Goal: Navigation & Orientation: Find specific page/section

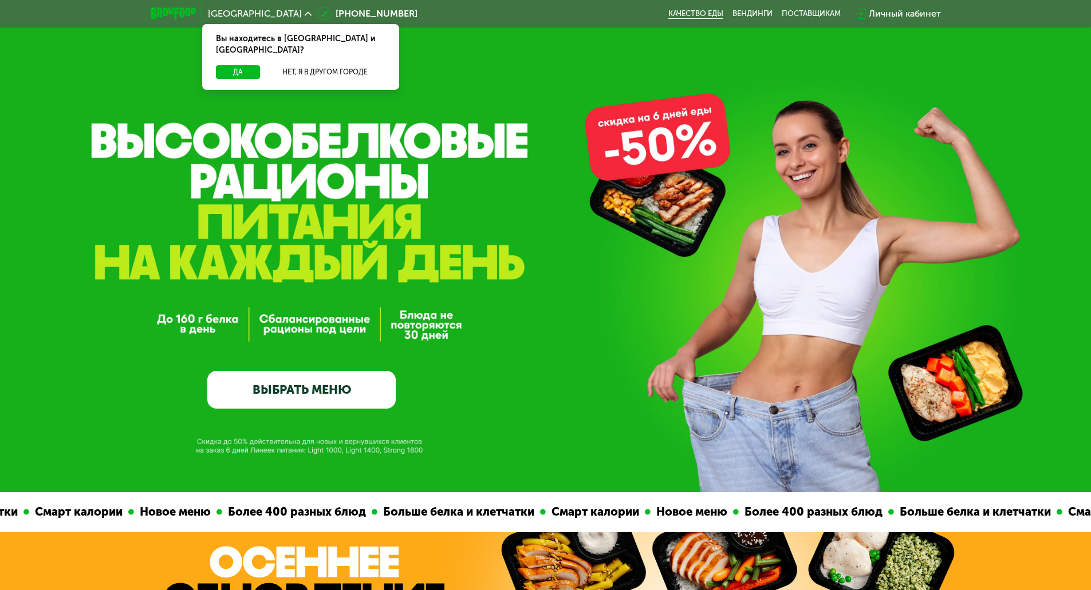
click at [692, 17] on link "Качество еды" at bounding box center [695, 13] width 55 height 9
click at [224, 65] on button "Да" at bounding box center [238, 72] width 44 height 14
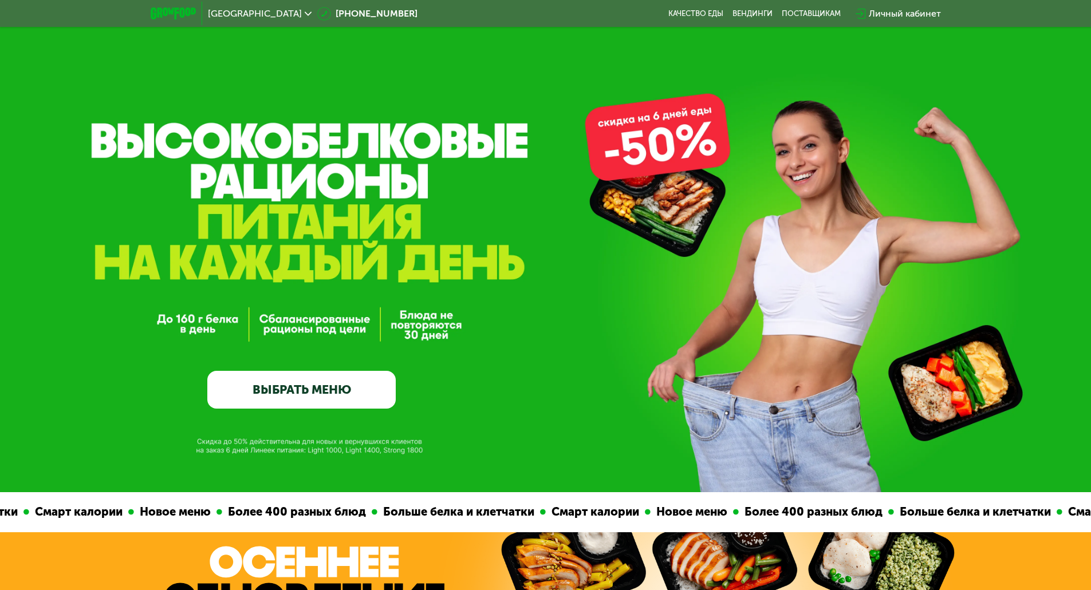
click at [251, 69] on div "GrowFood — доставка правильного питания ВЫБРАТЬ МЕНЮ" at bounding box center [545, 246] width 1091 height 493
click at [711, 10] on link "Качество еды" at bounding box center [695, 13] width 55 height 9
